Goal: Information Seeking & Learning: Find specific fact

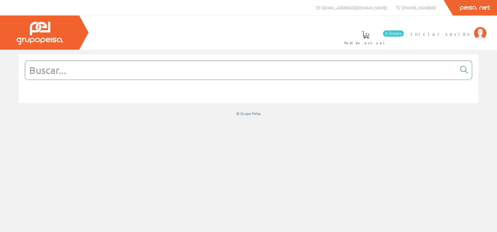
click at [458, 35] on span "Iniciar sesión" at bounding box center [441, 34] width 60 height 6
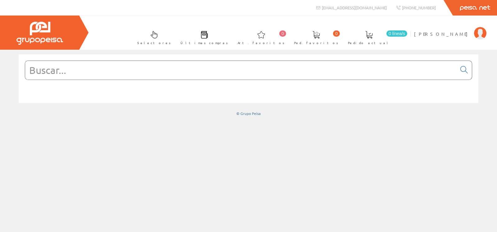
click at [174, 69] on input "text" at bounding box center [241, 70] width 432 height 19
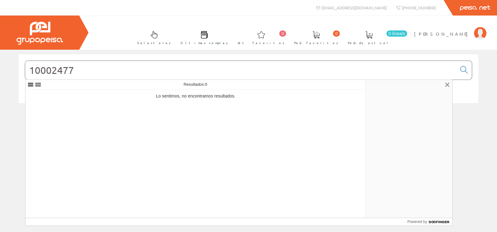
type input "10002477"
